Goal: Register for event/course

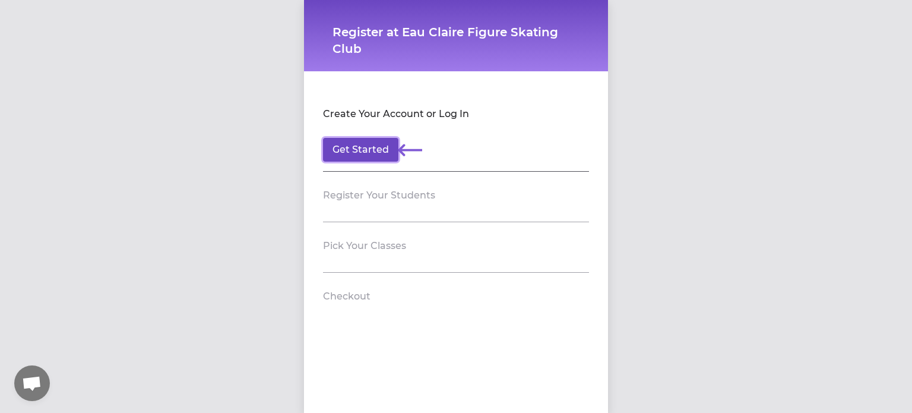
click at [353, 141] on button "Get Started" at bounding box center [360, 150] width 75 height 24
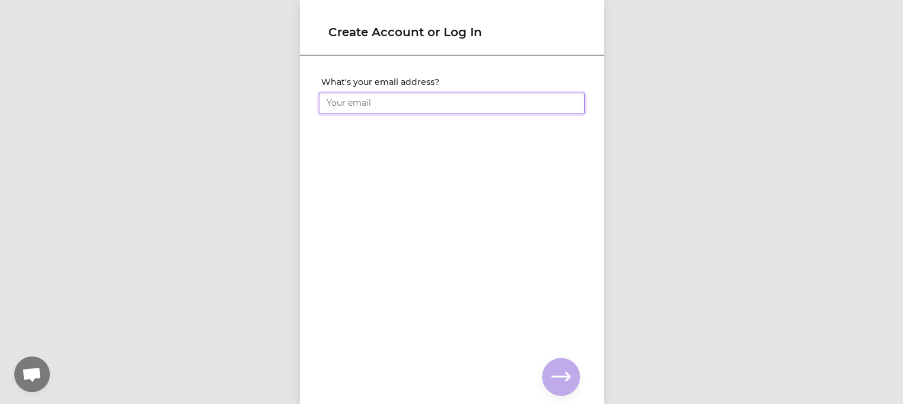
click at [369, 106] on input "What's your email address?" at bounding box center [452, 103] width 266 height 21
type input "[EMAIL_ADDRESS][DOMAIN_NAME]"
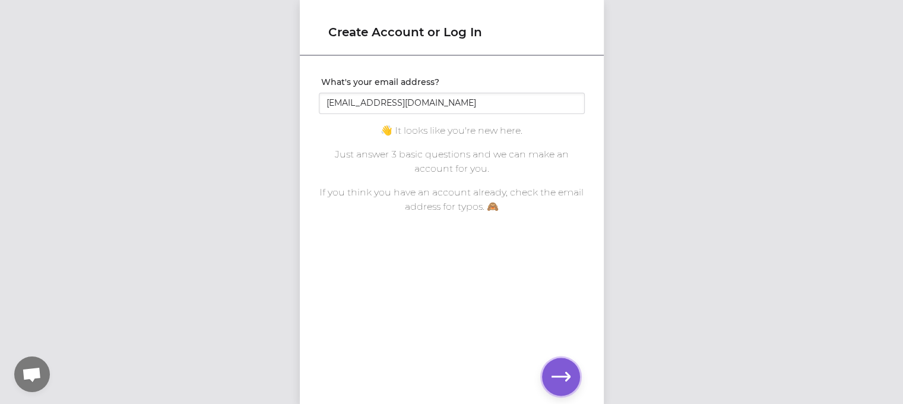
click at [552, 375] on icon "button" at bounding box center [561, 376] width 19 height 19
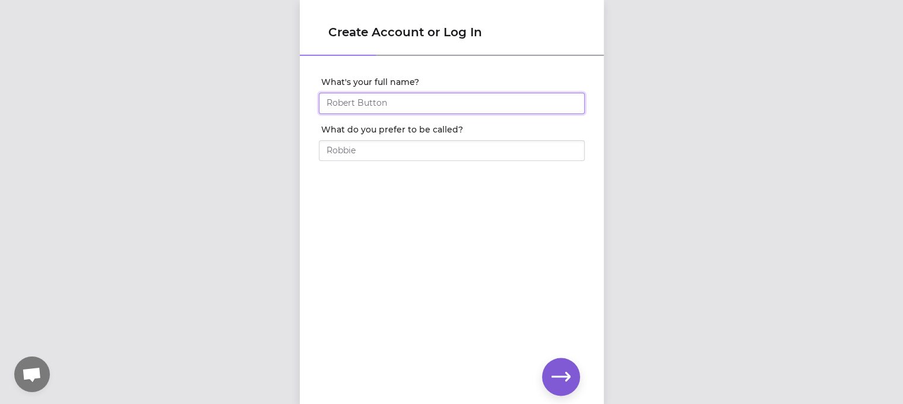
click at [386, 110] on input "What's your full name?" at bounding box center [452, 103] width 266 height 21
click at [369, 105] on input "[PERSON_NAME]" at bounding box center [452, 103] width 266 height 21
click at [334, 103] on input "[PERSON_NAME]" at bounding box center [452, 103] width 266 height 21
type input "[PERSON_NAME]"
click at [340, 151] on input "What do you prefer to be called?" at bounding box center [452, 150] width 266 height 21
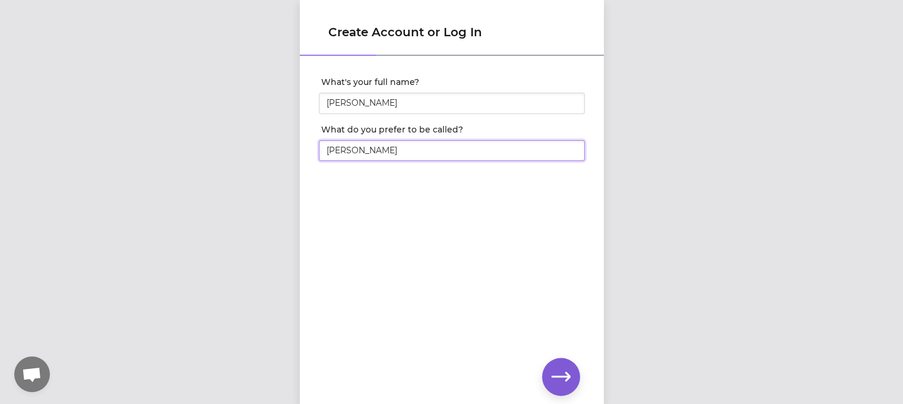
type input "[PERSON_NAME]"
click at [563, 373] on icon "button" at bounding box center [561, 376] width 19 height 19
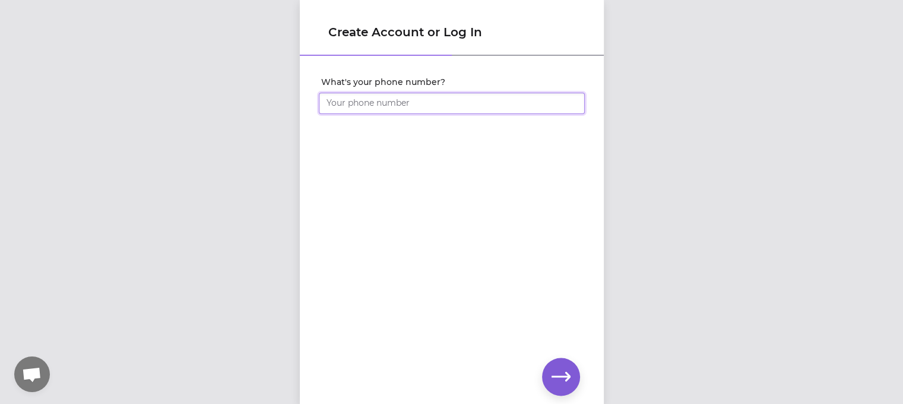
click at [404, 94] on input "What's your phone number?" at bounding box center [452, 103] width 266 height 21
type input "[PHONE_NUMBER]"
click input "submit" at bounding box center [0, 0] width 0 height 0
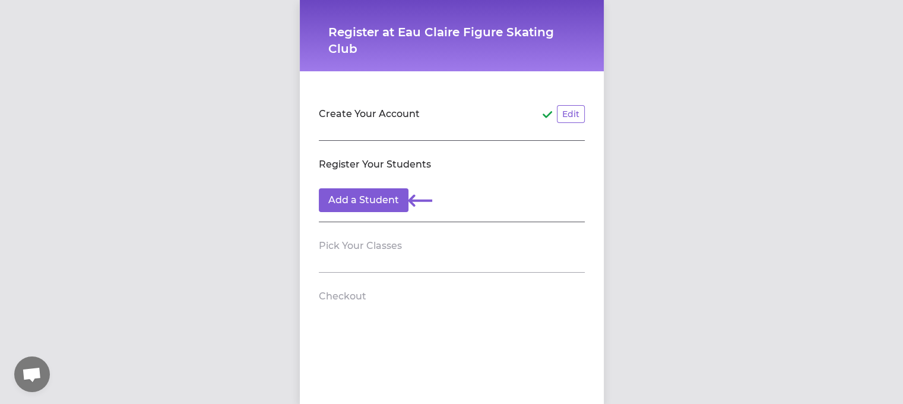
click at [346, 126] on section "Create Your Account Edit" at bounding box center [452, 115] width 266 height 50
click at [370, 126] on section "Create Your Account Edit" at bounding box center [452, 115] width 266 height 50
click at [350, 201] on button "Add a Student" at bounding box center [364, 200] width 90 height 24
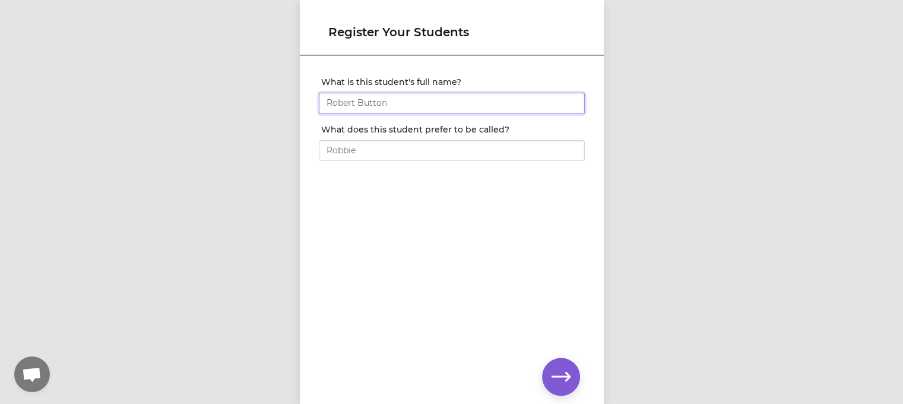
click at [397, 106] on input "What is this student's full name?" at bounding box center [452, 103] width 266 height 21
type input "[PERSON_NAME]"
type input "Jordan"
click at [555, 379] on icon "button" at bounding box center [561, 376] width 19 height 19
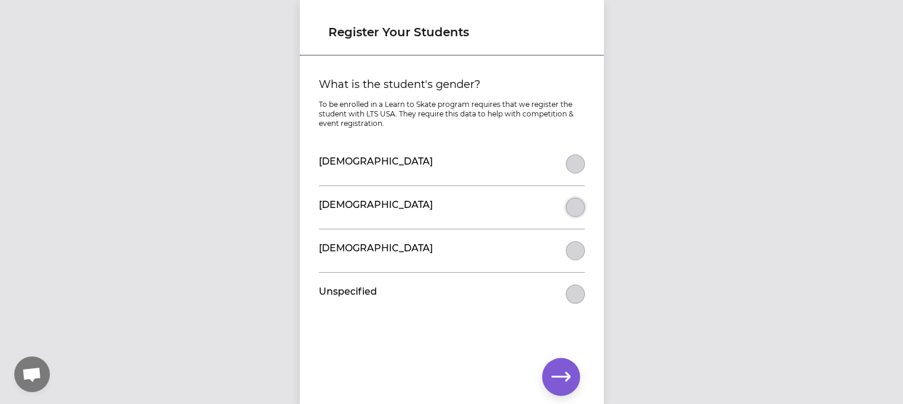
click at [571, 204] on button "What is the student's gender?" at bounding box center [575, 207] width 19 height 19
click at [553, 382] on icon "button" at bounding box center [561, 376] width 19 height 19
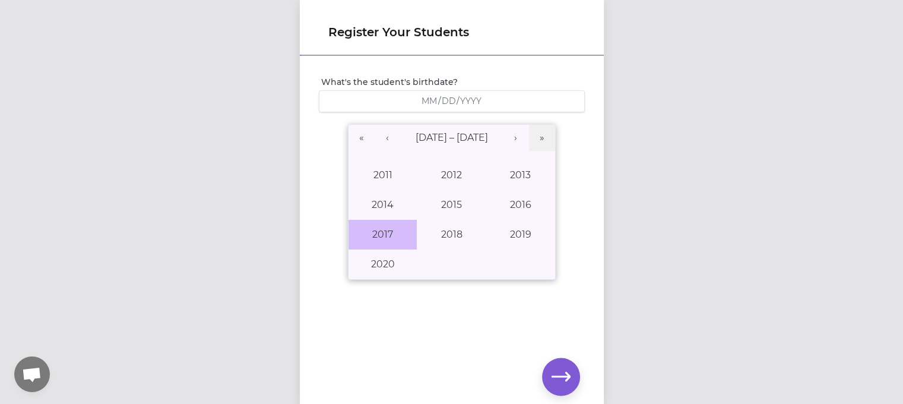
click at [391, 233] on button "2017" at bounding box center [382, 235] width 69 height 30
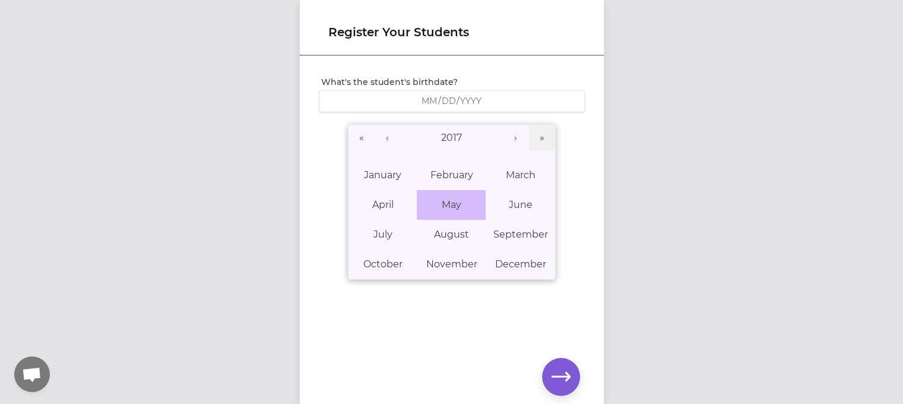
click at [438, 209] on button "May" at bounding box center [451, 205] width 69 height 30
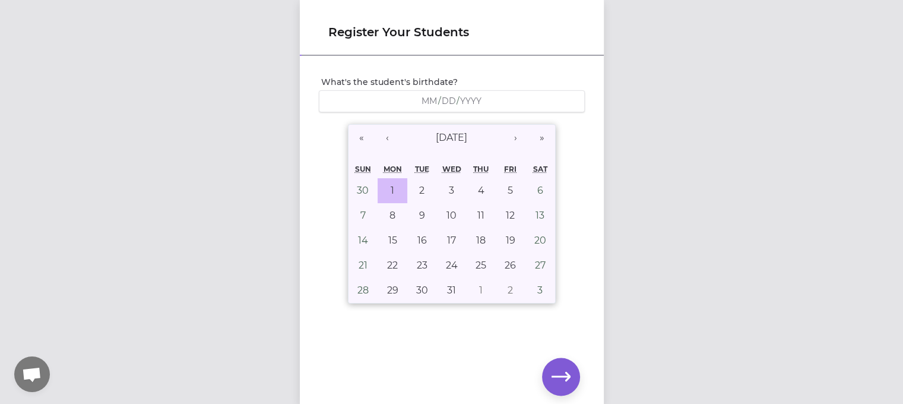
click at [391, 185] on abbr "1" at bounding box center [393, 190] width 4 height 11
type input "[DATE]"
type input "5"
type input "1"
type input "2017"
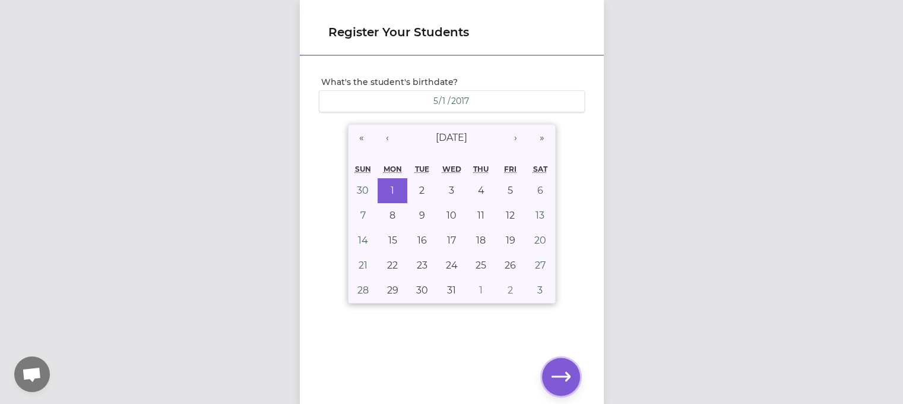
click at [565, 382] on icon "button" at bounding box center [561, 376] width 19 height 19
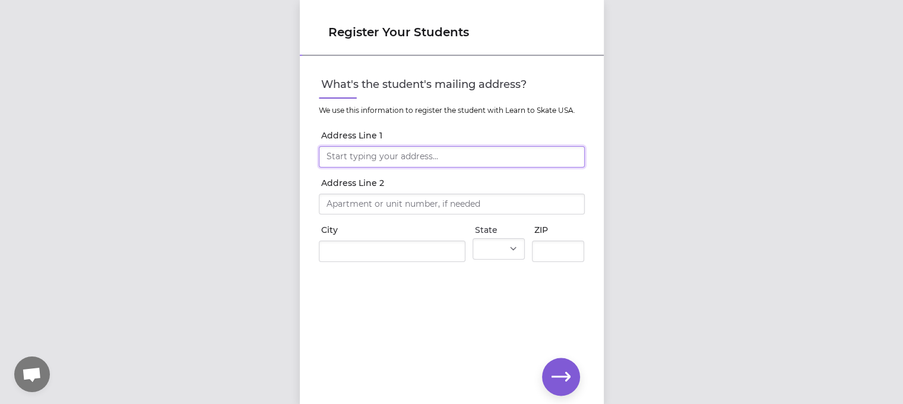
click at [399, 154] on input "Address Line 1" at bounding box center [452, 156] width 266 height 21
type input "[STREET_ADDRESS]"
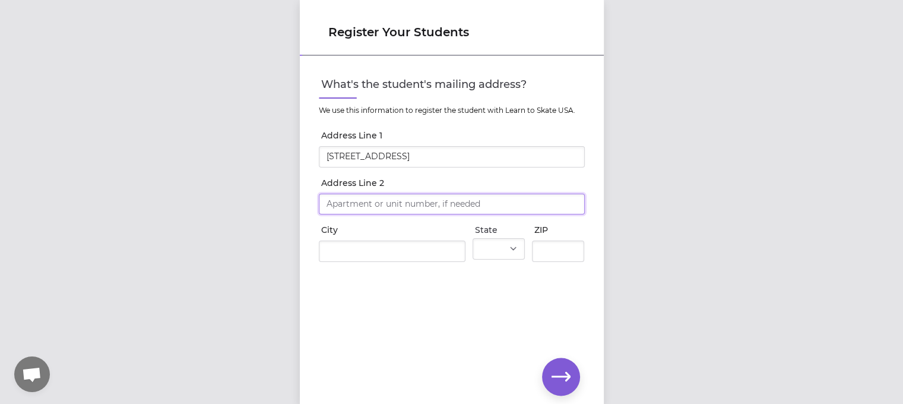
type input "[STREET_ADDRESS]"
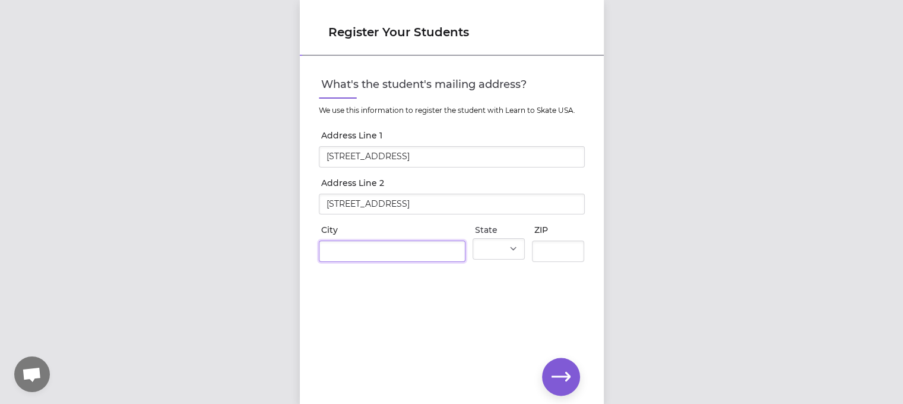
type input "Eau Claire"
select select "WI"
type input "54703"
click at [560, 385] on icon "button" at bounding box center [561, 376] width 19 height 19
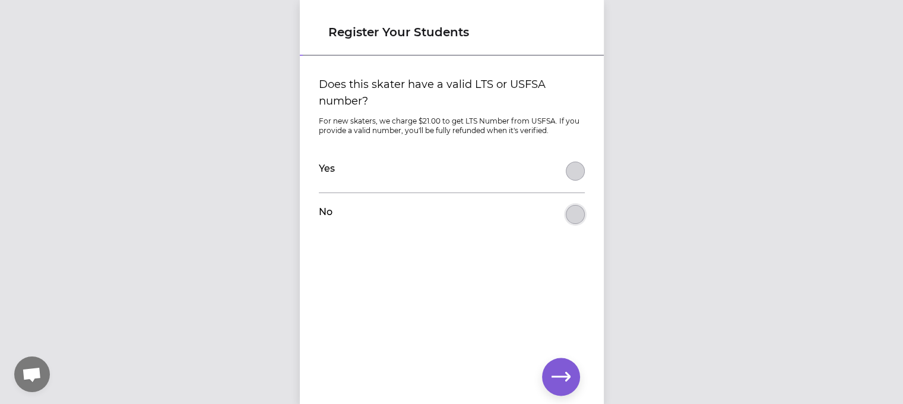
click at [568, 211] on button "Does this skater have a valid LTS or USFSA number?" at bounding box center [575, 214] width 19 height 19
click at [565, 369] on icon "button" at bounding box center [561, 376] width 19 height 19
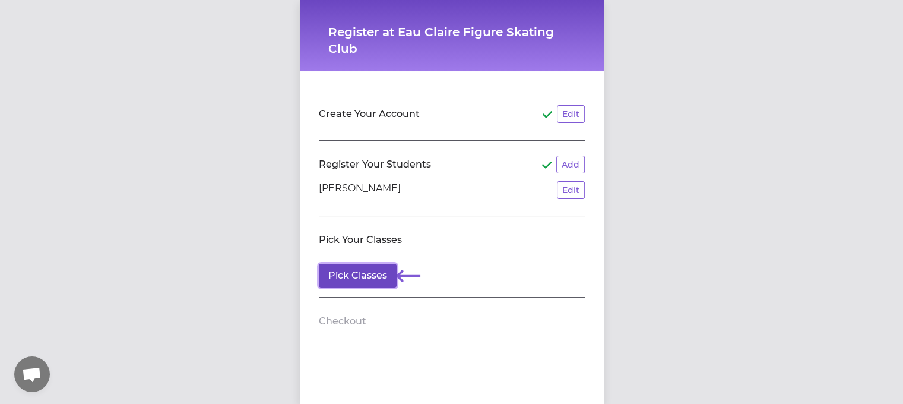
click at [342, 279] on button "Pick Classes" at bounding box center [358, 276] width 78 height 24
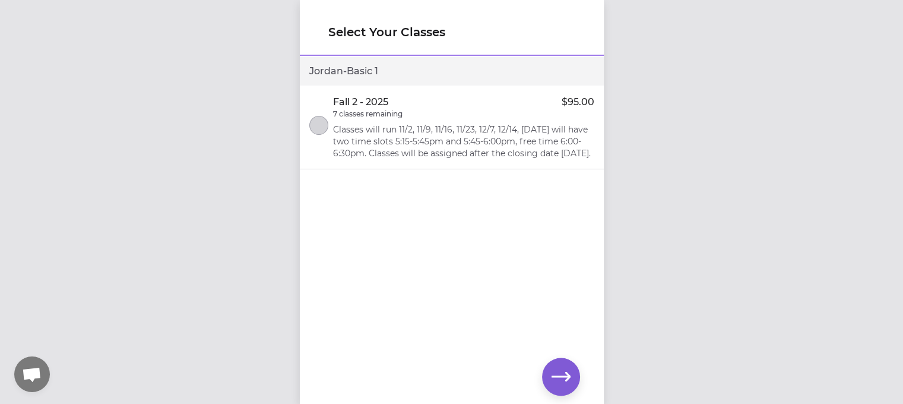
click at [319, 138] on div at bounding box center [318, 127] width 19 height 23
click at [552, 378] on icon "button" at bounding box center [561, 376] width 19 height 19
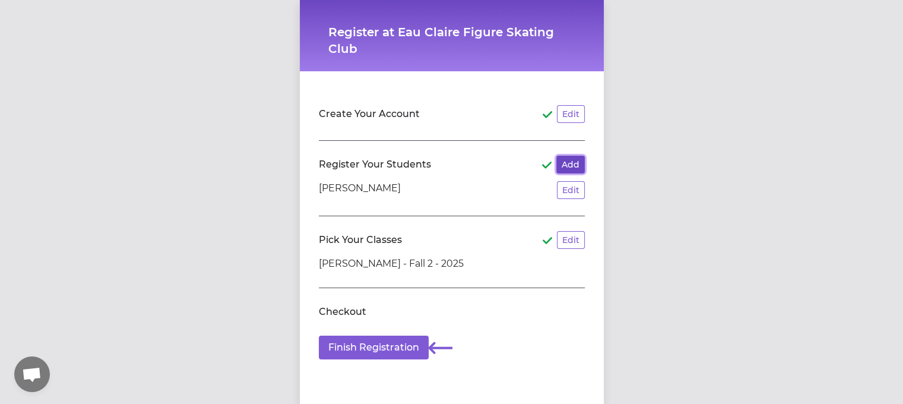
click at [562, 167] on button "Add" at bounding box center [570, 165] width 28 height 18
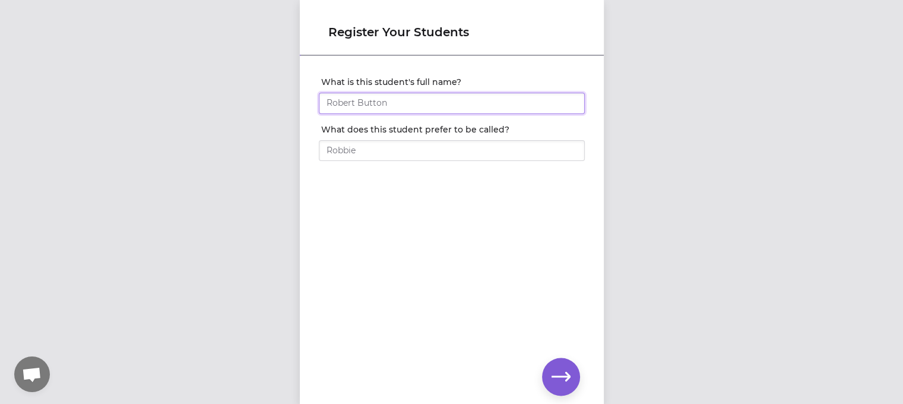
click at [373, 106] on input "What is this student's full name?" at bounding box center [452, 103] width 266 height 21
type input "j"
type input "[PERSON_NAME]"
type input "Jax"
click at [557, 369] on icon "button" at bounding box center [561, 376] width 19 height 19
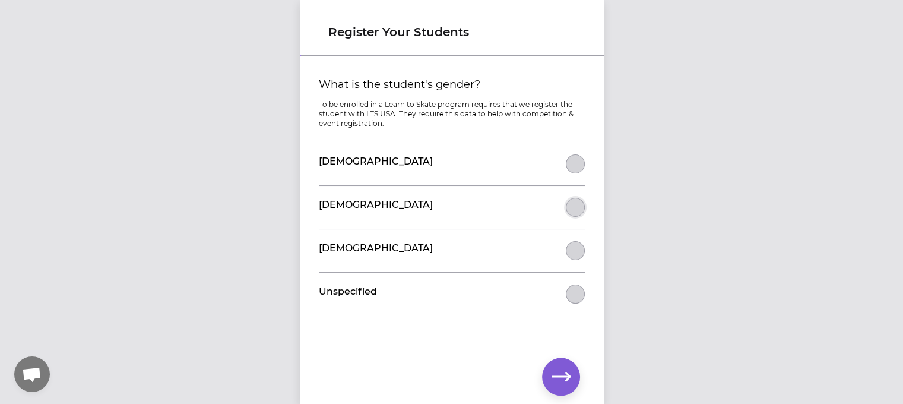
click at [566, 200] on button "What is the student's gender?" at bounding box center [575, 207] width 19 height 19
click at [556, 385] on icon "button" at bounding box center [561, 376] width 19 height 19
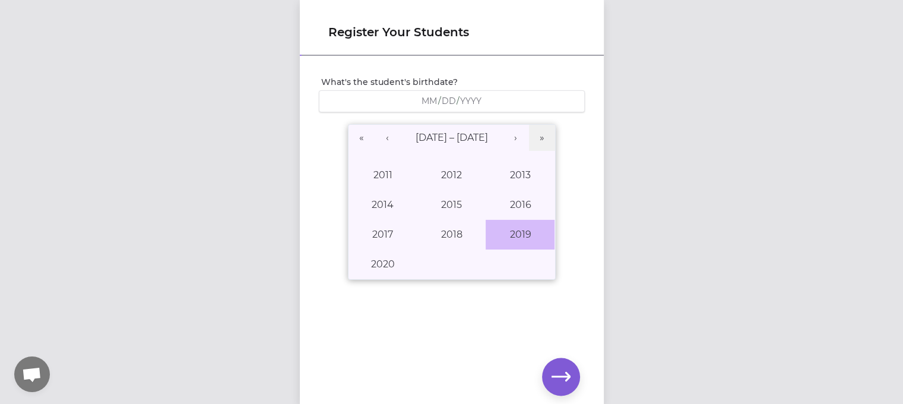
click at [513, 233] on button "2019" at bounding box center [520, 235] width 69 height 30
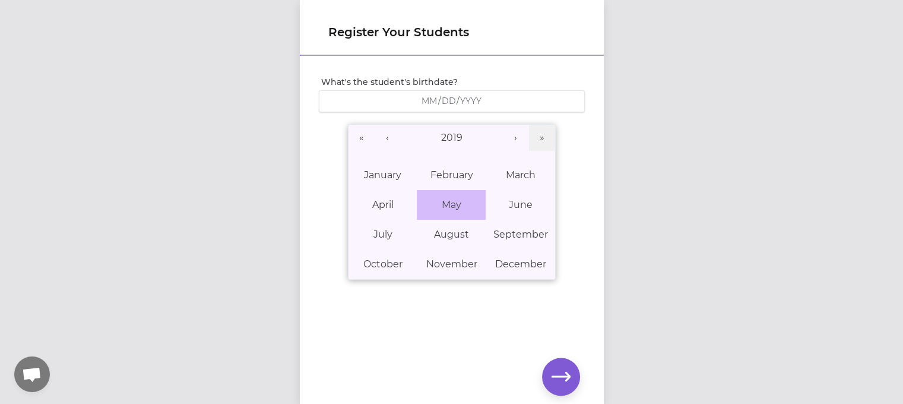
click at [457, 206] on button "May" at bounding box center [451, 205] width 69 height 30
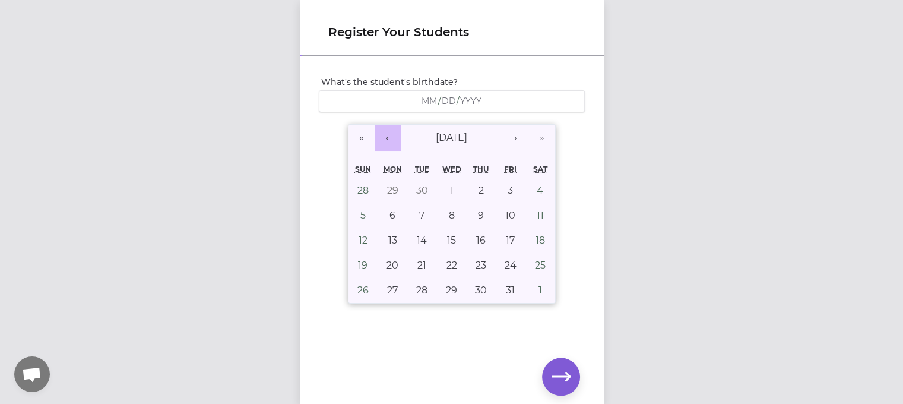
click at [375, 137] on button "‹" at bounding box center [388, 138] width 26 height 26
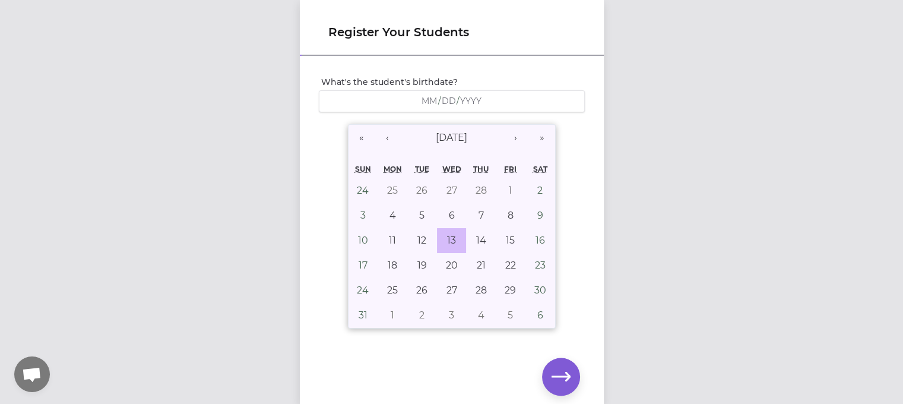
click at [449, 240] on abbr "13" at bounding box center [451, 239] width 9 height 11
type input "[DATE]"
type input "3"
type input "13"
type input "2019"
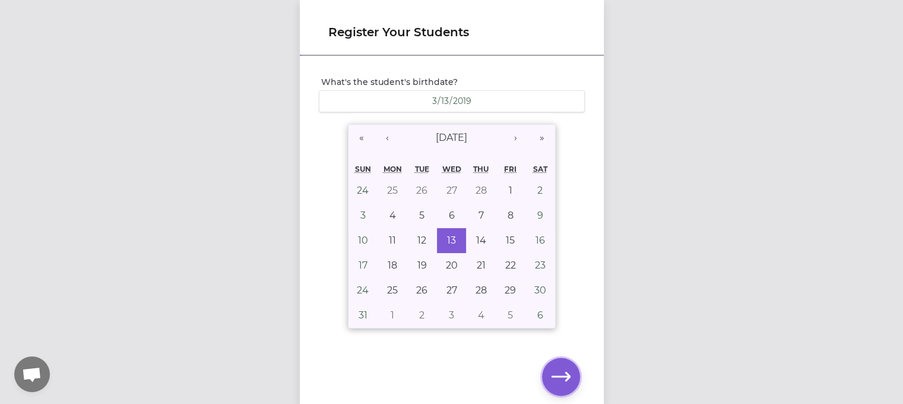
click at [565, 379] on icon "button" at bounding box center [561, 376] width 19 height 9
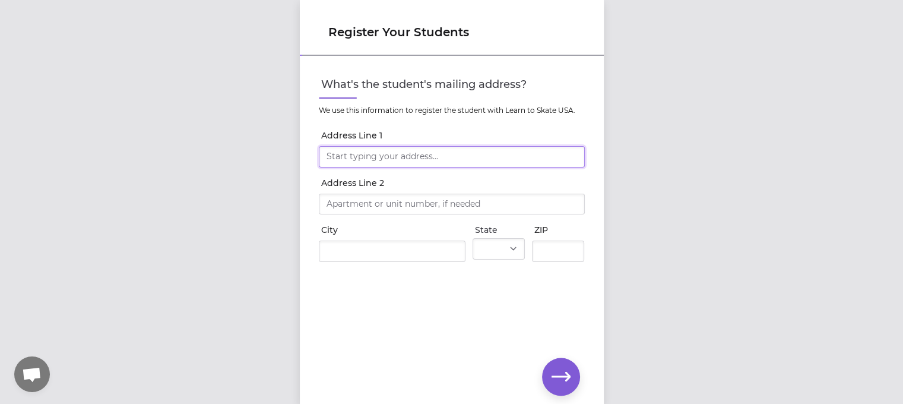
click at [381, 152] on input "Address Line 1" at bounding box center [452, 156] width 266 height 21
type input "[STREET_ADDRESS]"
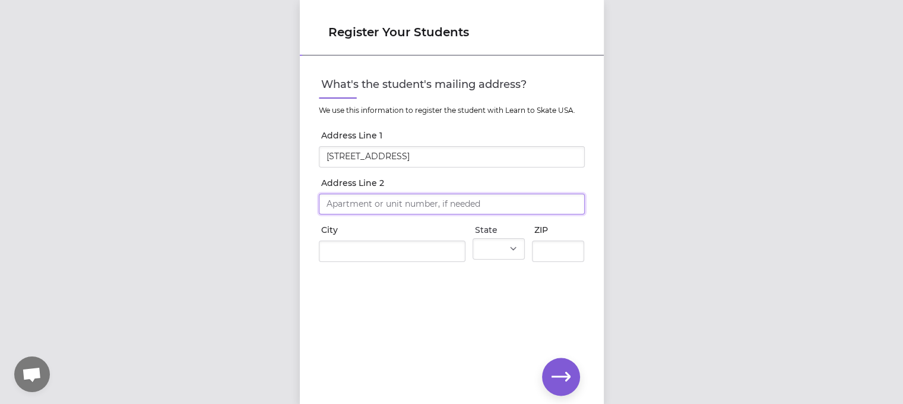
type input "[STREET_ADDRESS]"
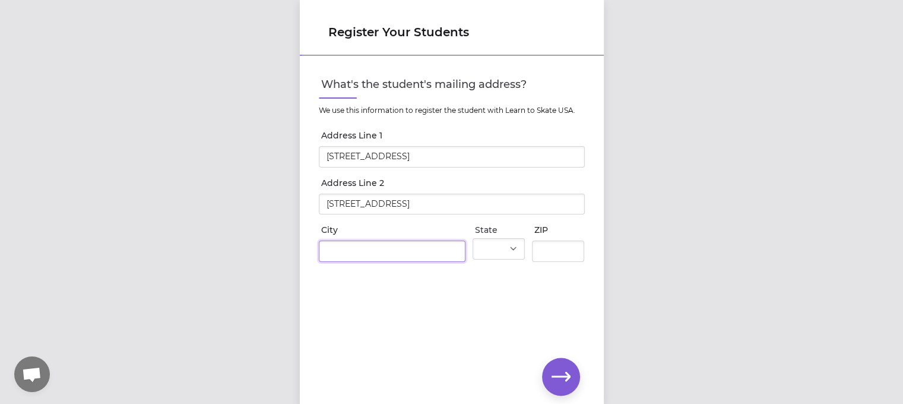
type input "Eau Claire"
select select "WI"
type input "54703"
click at [556, 381] on icon "button" at bounding box center [561, 376] width 19 height 19
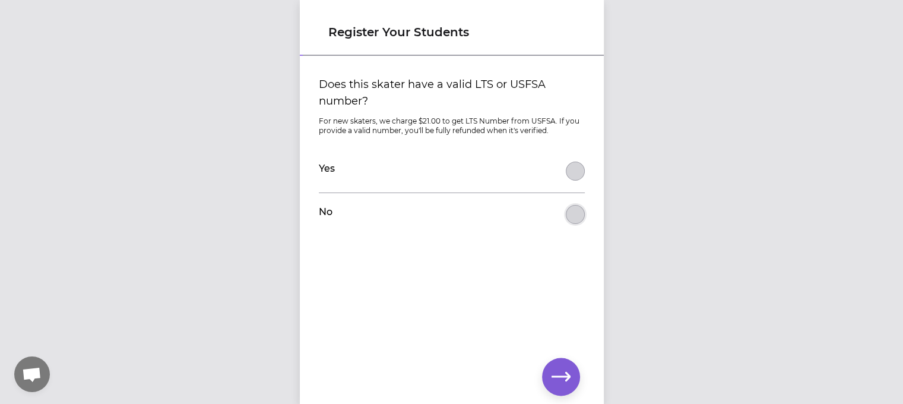
click at [572, 220] on button "Does this skater have a valid LTS or USFSA number?" at bounding box center [575, 214] width 19 height 19
click at [557, 376] on icon "button" at bounding box center [561, 376] width 19 height 9
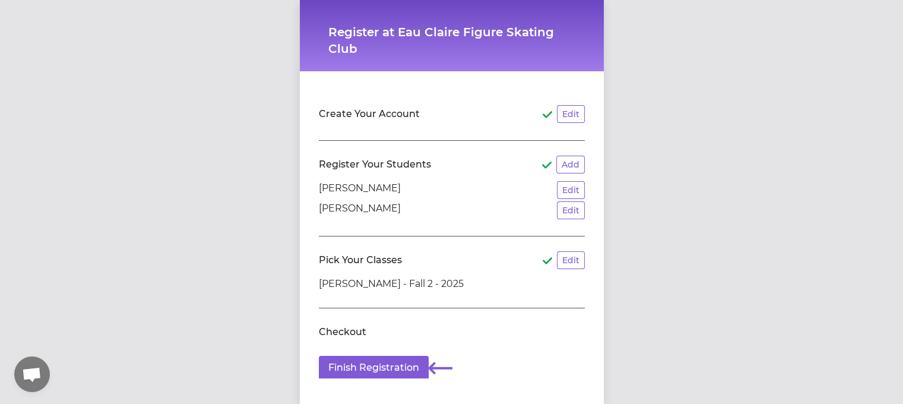
scroll to position [19, 0]
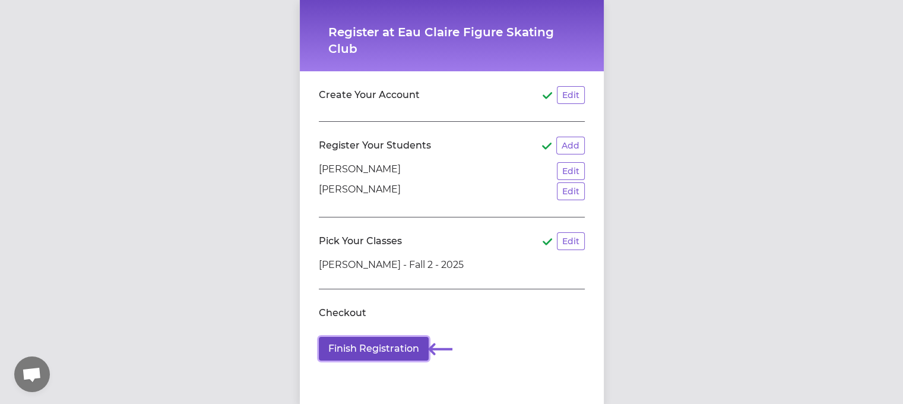
click at [382, 350] on button "Finish Registration" at bounding box center [374, 349] width 110 height 24
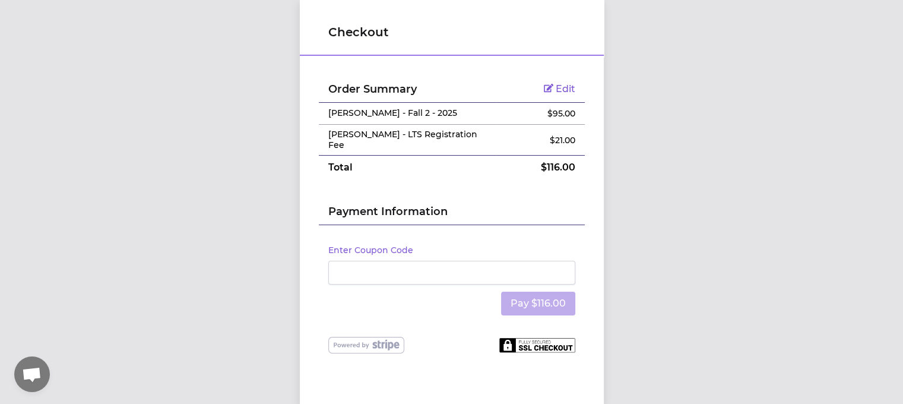
scroll to position [9, 0]
